Goal: Use online tool/utility: Utilize a website feature to perform a specific function

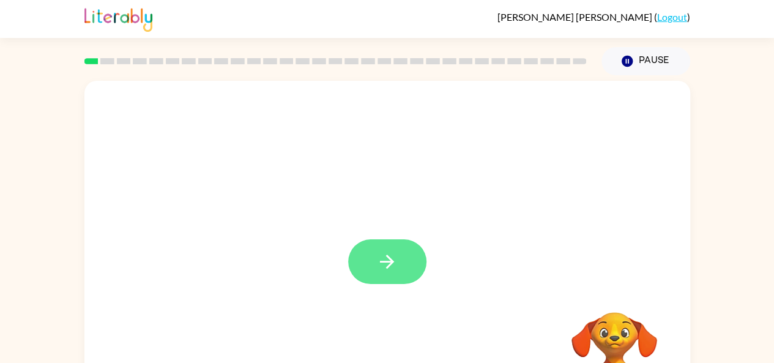
click at [412, 260] on button "button" at bounding box center [387, 261] width 78 height 45
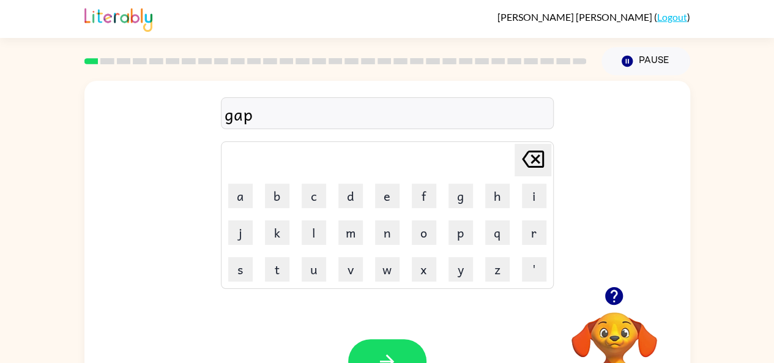
click at [657, 256] on div "gap [PERSON_NAME] last character input a b c d e f g h i j k l m n o p q r s t …" at bounding box center [386, 183] width 605 height 205
click at [411, 351] on button "button" at bounding box center [387, 361] width 78 height 45
click at [406, 347] on button "button" at bounding box center [387, 361] width 78 height 45
click at [404, 351] on button "button" at bounding box center [387, 361] width 78 height 45
click at [404, 346] on button "button" at bounding box center [387, 361] width 78 height 45
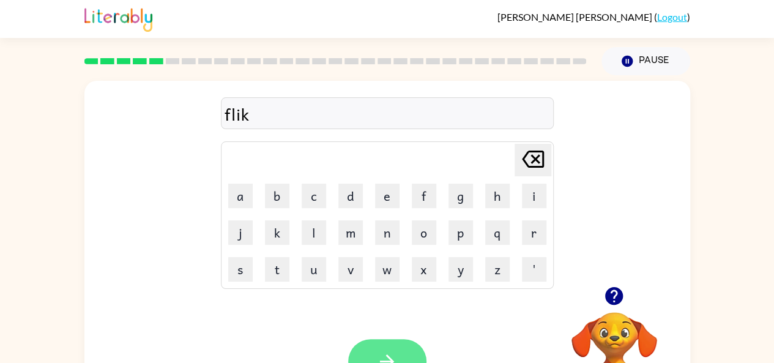
click at [404, 351] on button "button" at bounding box center [387, 361] width 78 height 45
click at [406, 350] on button "button" at bounding box center [387, 361] width 78 height 45
click at [407, 340] on button "button" at bounding box center [387, 361] width 78 height 45
click at [413, 346] on button "button" at bounding box center [387, 361] width 78 height 45
click at [396, 343] on button "button" at bounding box center [387, 361] width 78 height 45
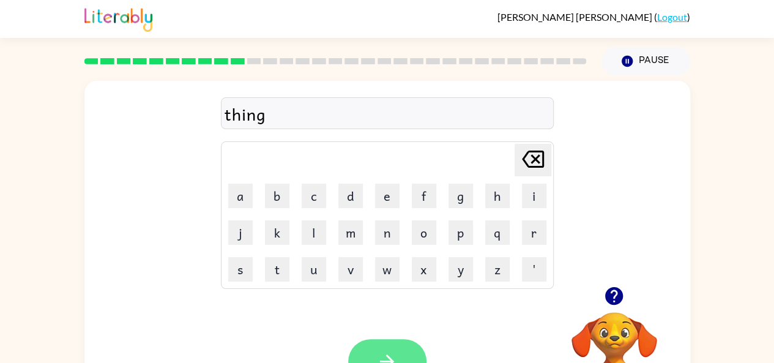
click at [412, 356] on button "button" at bounding box center [387, 361] width 78 height 45
click at [404, 347] on button "button" at bounding box center [387, 361] width 78 height 45
click at [403, 352] on button "button" at bounding box center [387, 361] width 78 height 45
click at [402, 349] on button "button" at bounding box center [387, 361] width 78 height 45
click at [397, 344] on button "button" at bounding box center [387, 361] width 78 height 45
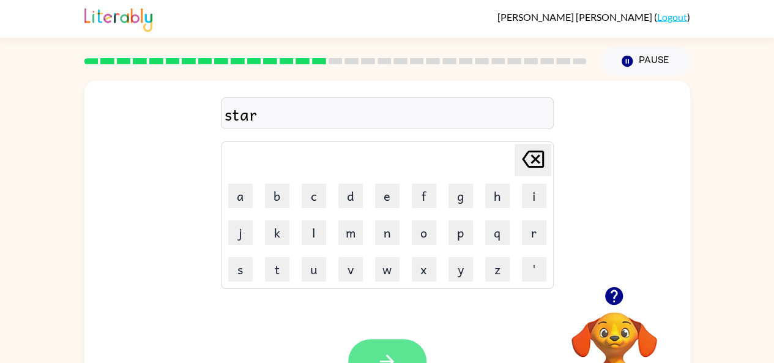
click at [406, 351] on button "button" at bounding box center [387, 361] width 78 height 45
click at [234, 197] on button "a" at bounding box center [240, 195] width 24 height 24
type button "a"
click at [410, 346] on button "button" at bounding box center [387, 361] width 78 height 45
click at [411, 357] on button "button" at bounding box center [387, 361] width 78 height 45
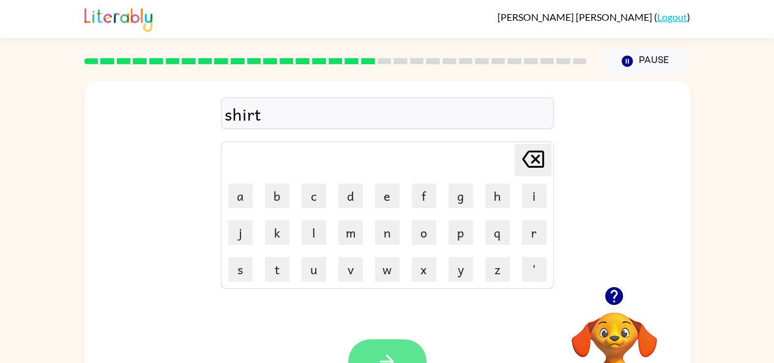
click at [414, 353] on button "button" at bounding box center [387, 361] width 78 height 45
click at [413, 339] on div at bounding box center [387, 361] width 78 height 45
click at [410, 349] on button "button" at bounding box center [387, 361] width 78 height 45
click at [407, 349] on button "button" at bounding box center [387, 361] width 78 height 45
click at [404, 346] on button "button" at bounding box center [387, 361] width 78 height 45
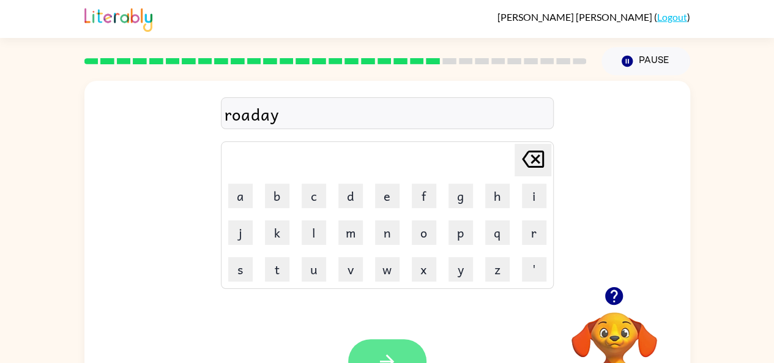
click at [406, 346] on button "button" at bounding box center [387, 361] width 78 height 45
click at [408, 344] on button "button" at bounding box center [387, 361] width 78 height 45
click at [415, 349] on button "button" at bounding box center [387, 361] width 78 height 45
click at [406, 359] on button "button" at bounding box center [387, 361] width 78 height 45
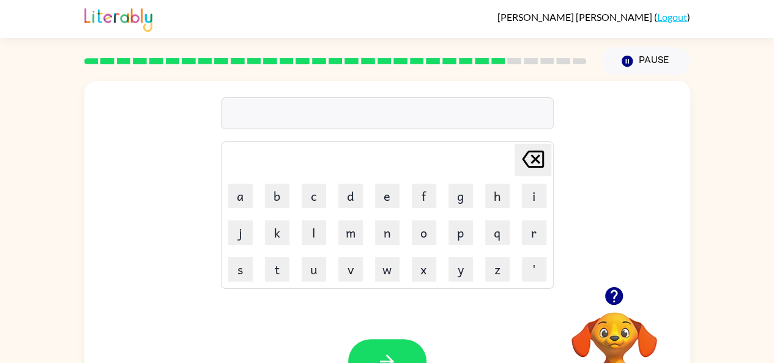
click at [599, 301] on button "button" at bounding box center [613, 295] width 31 height 31
click at [619, 293] on video "Your browser must support playing .mp4 files to use Literably. Please try using…" at bounding box center [614, 354] width 122 height 122
click at [615, 303] on video "Your browser must support playing .mp4 files to use Literably. Please try using…" at bounding box center [614, 354] width 122 height 122
click at [406, 344] on button "button" at bounding box center [387, 361] width 78 height 45
click at [621, 291] on icon "button" at bounding box center [613, 295] width 21 height 21
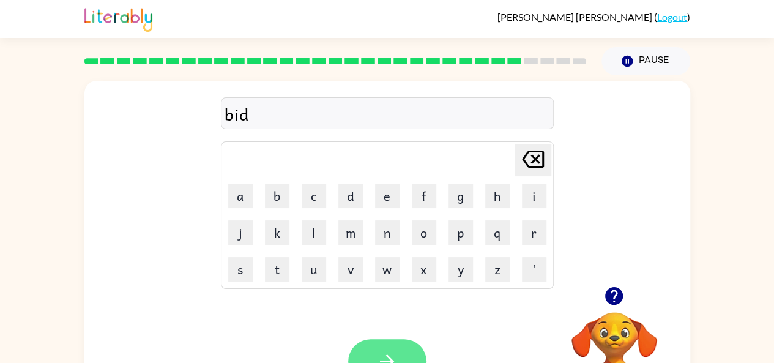
click at [400, 350] on button "button" at bounding box center [387, 361] width 78 height 45
click at [614, 297] on icon "button" at bounding box center [613, 295] width 21 height 21
click at [397, 350] on button "button" at bounding box center [387, 361] width 78 height 45
click at [410, 349] on button "button" at bounding box center [387, 361] width 78 height 45
click at [405, 349] on button "button" at bounding box center [387, 361] width 78 height 45
